Goal: Navigation & Orientation: Go to known website

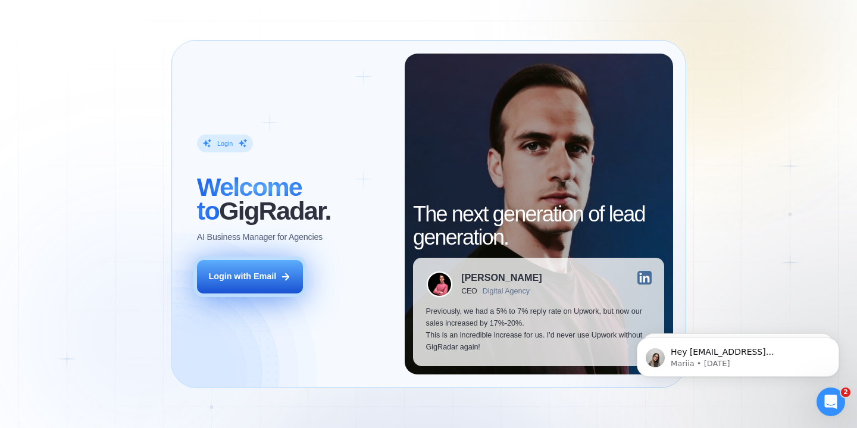
click at [275, 271] on div "Login with Email" at bounding box center [242, 277] width 68 height 12
